Goal: Task Accomplishment & Management: Use online tool/utility

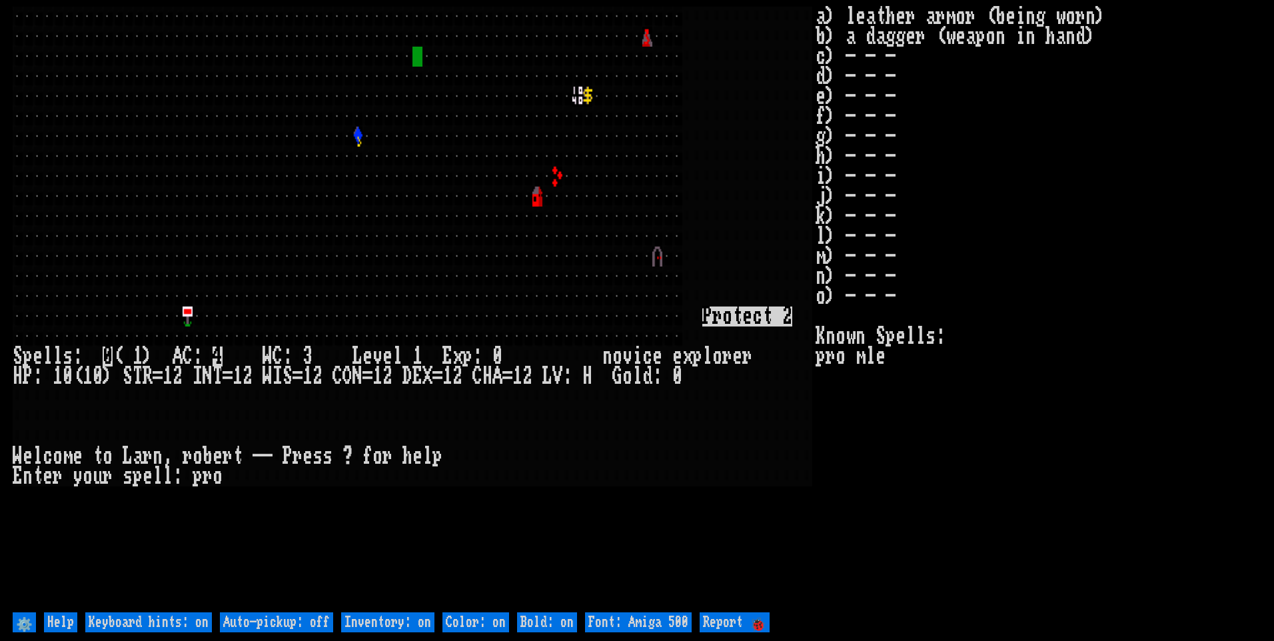
click at [277, 622] on off "Auto-pickup: off" at bounding box center [276, 623] width 113 height 20
type off "Auto-pickup: on"
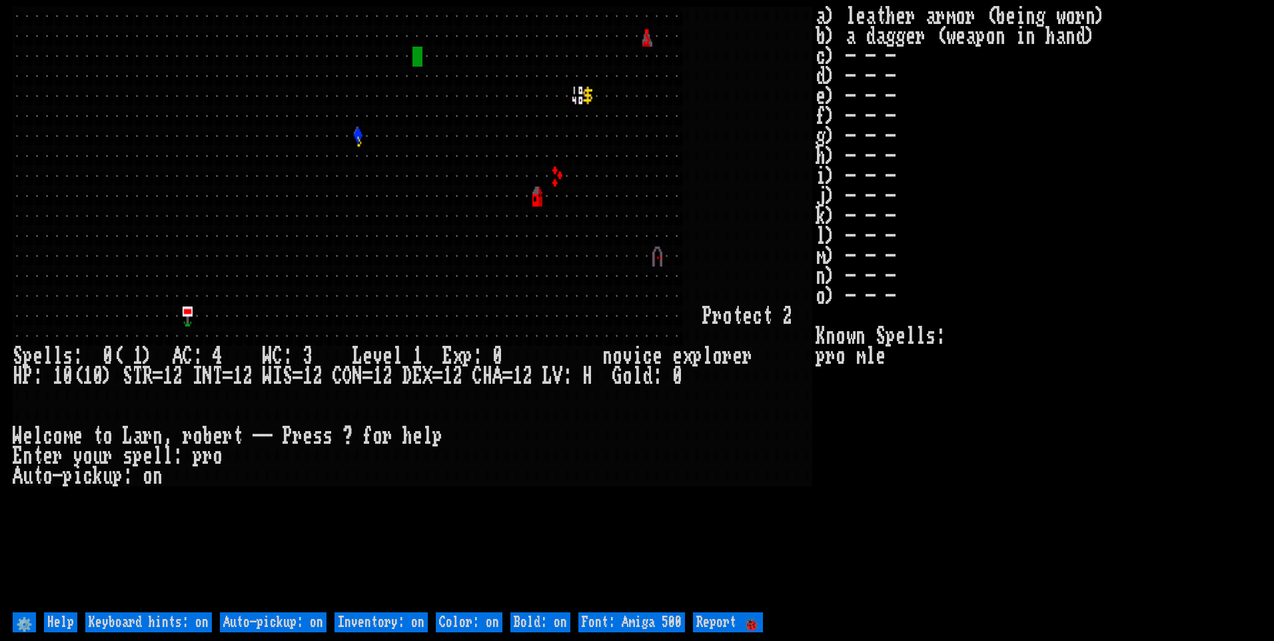
click at [367, 619] on on "Inventory: on" at bounding box center [381, 623] width 93 height 20
type on "Inventory: off"
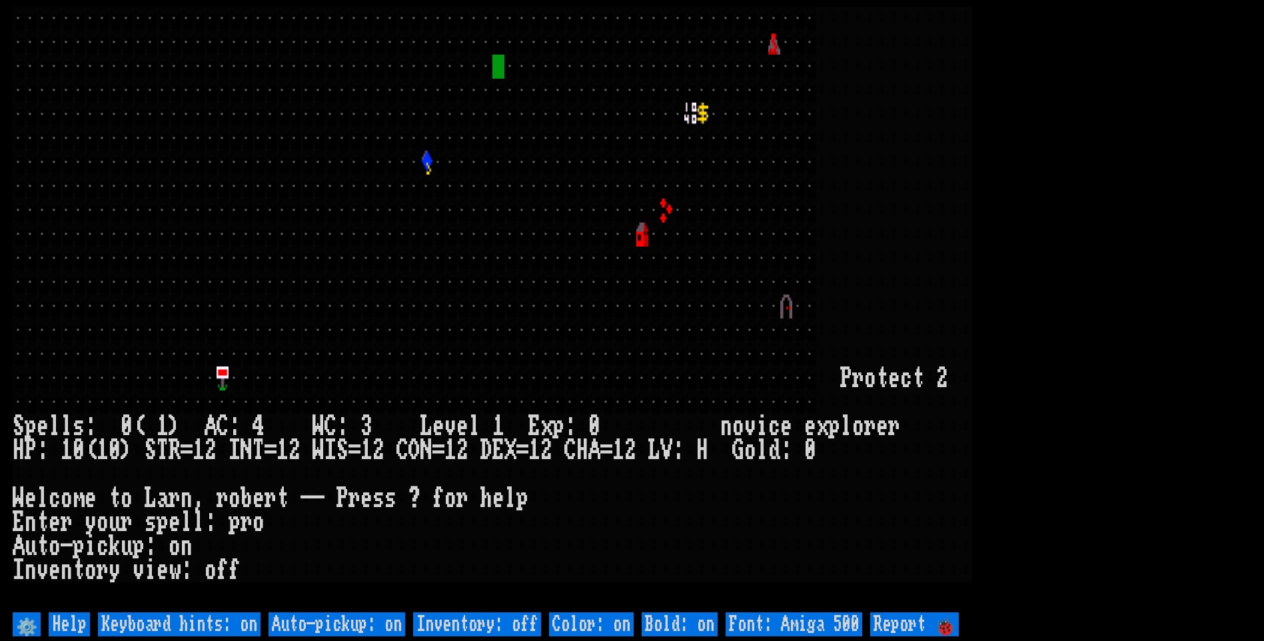
click at [822, 618] on 500 "Font: Amiga 500" at bounding box center [794, 625] width 137 height 24
type 500 "Font: Amiga 1200"
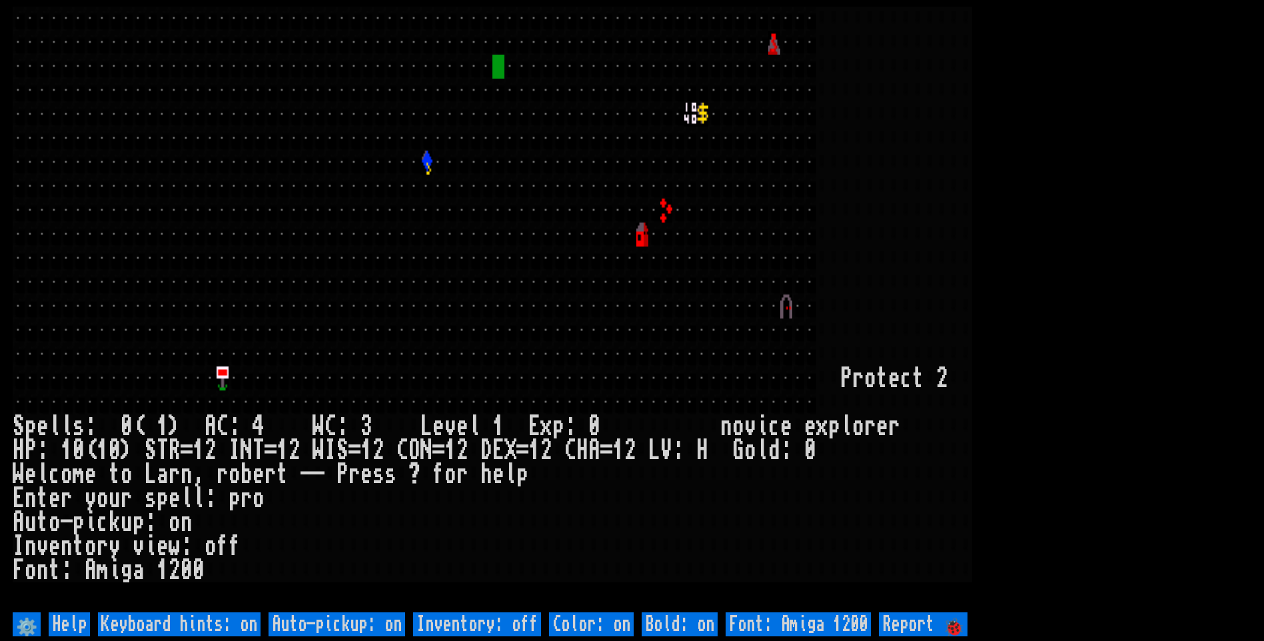
click at [1238, 131] on larn at bounding box center [632, 308] width 1239 height 603
